Goal: Information Seeking & Learning: Learn about a topic

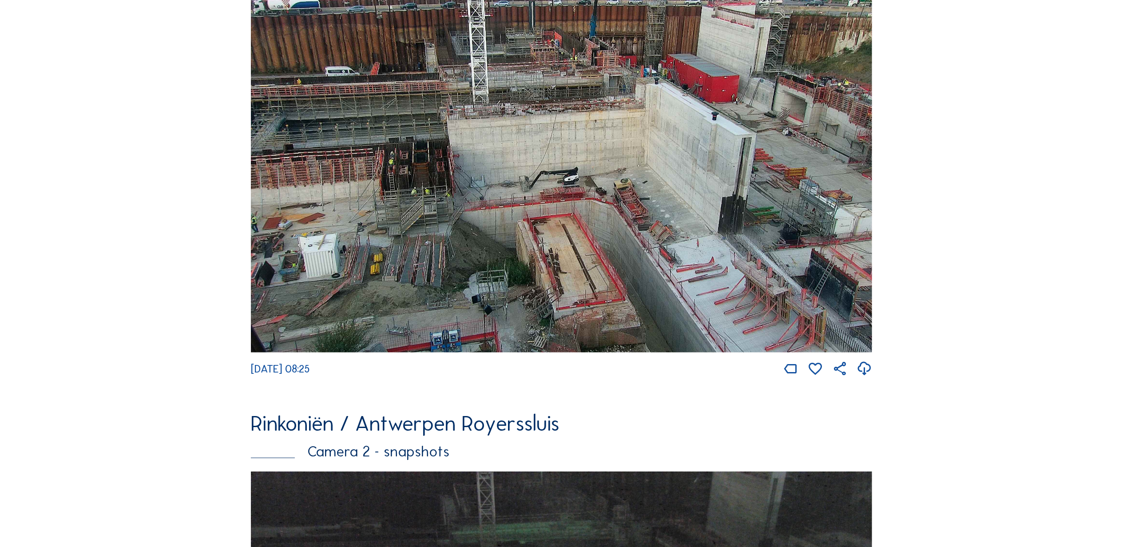
scroll to position [692, 0]
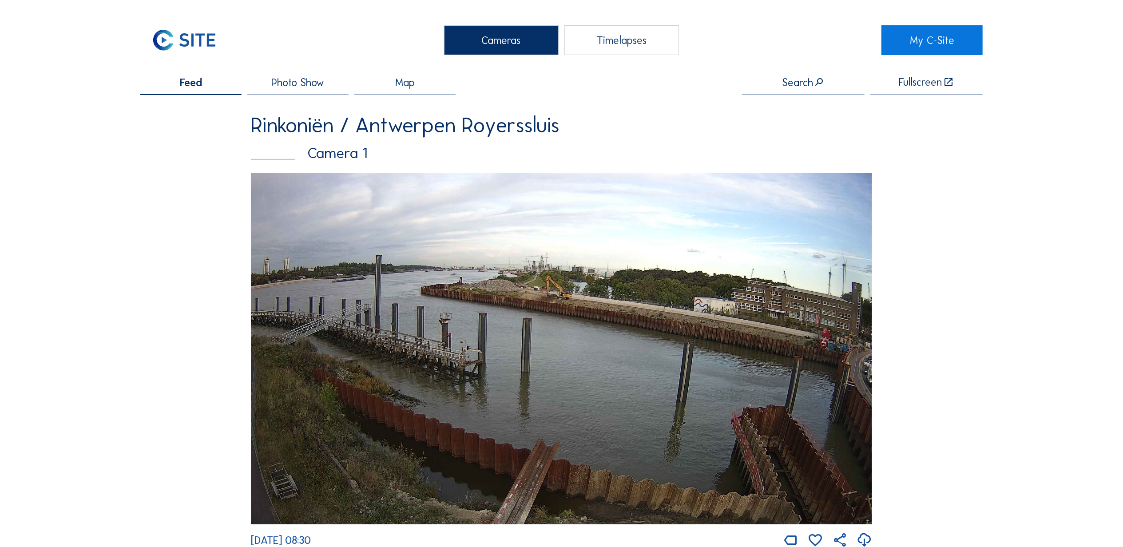
click at [369, 342] on img at bounding box center [561, 348] width 621 height 351
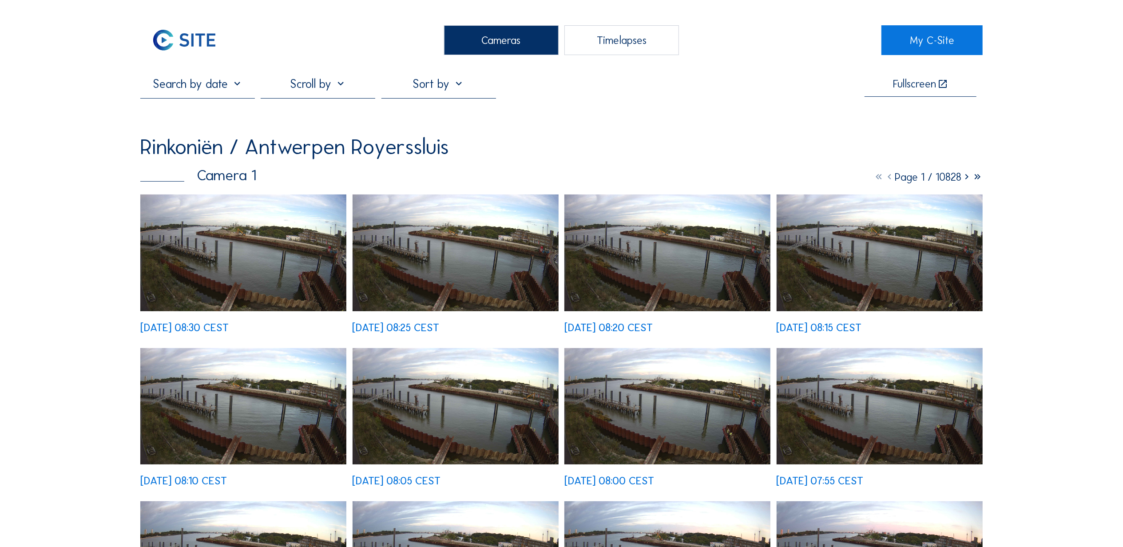
click at [285, 238] on img at bounding box center [243, 253] width 206 height 117
